Goal: Information Seeking & Learning: Learn about a topic

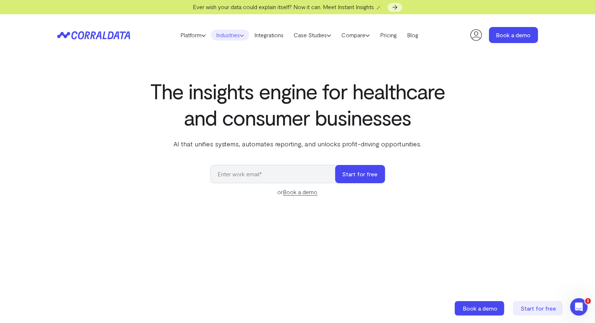
click at [230, 35] on link "Industries" at bounding box center [230, 35] width 38 height 11
click at [238, 36] on link "Industries" at bounding box center [230, 35] width 38 height 11
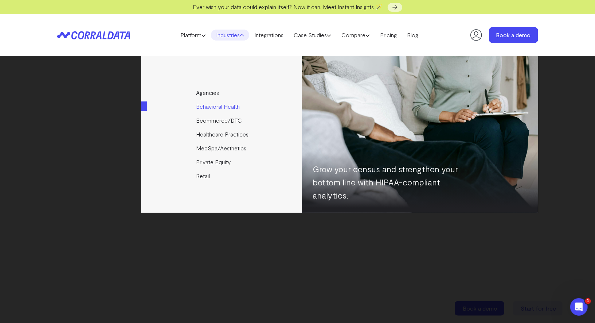
click at [215, 109] on link "Behavioral Health" at bounding box center [222, 107] width 162 height 14
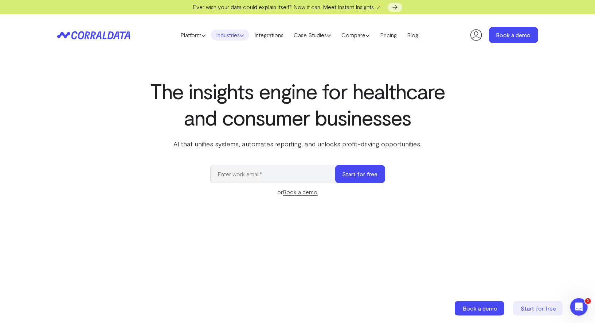
click at [222, 36] on link "Industries" at bounding box center [230, 35] width 38 height 11
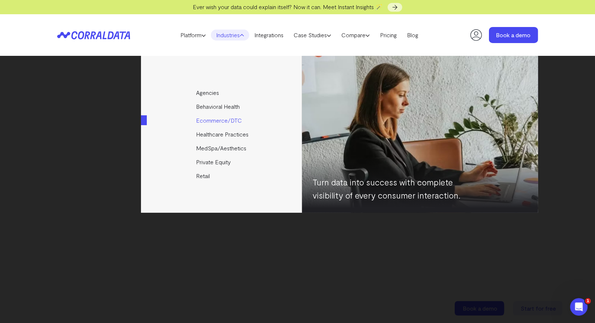
click at [207, 120] on link "Ecommerce/DTC" at bounding box center [222, 120] width 162 height 14
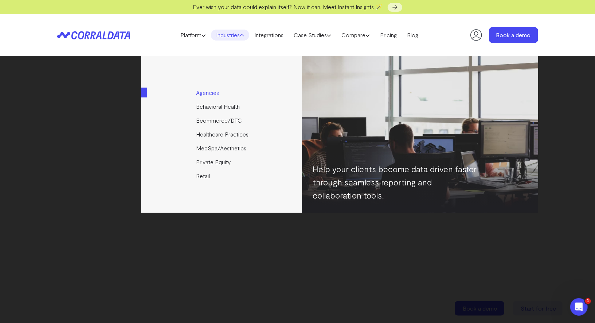
click at [200, 89] on link "Agencies" at bounding box center [222, 93] width 162 height 14
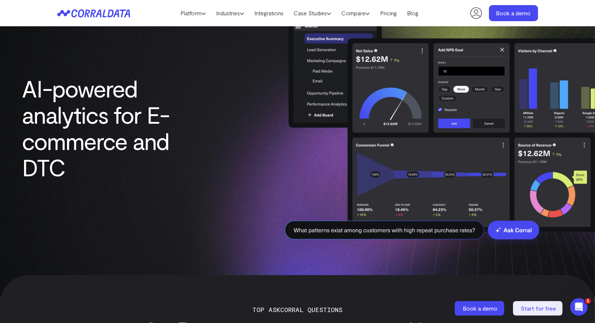
scroll to position [40, 0]
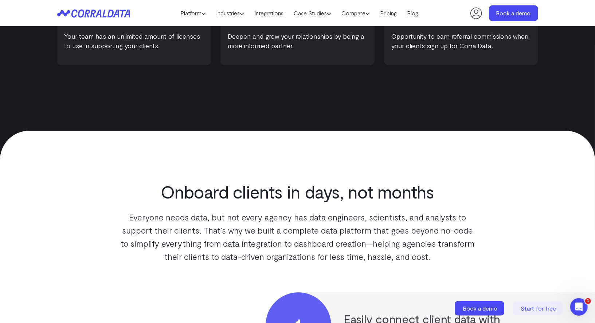
scroll to position [939, 0]
